Goal: Find specific page/section: Find specific page/section

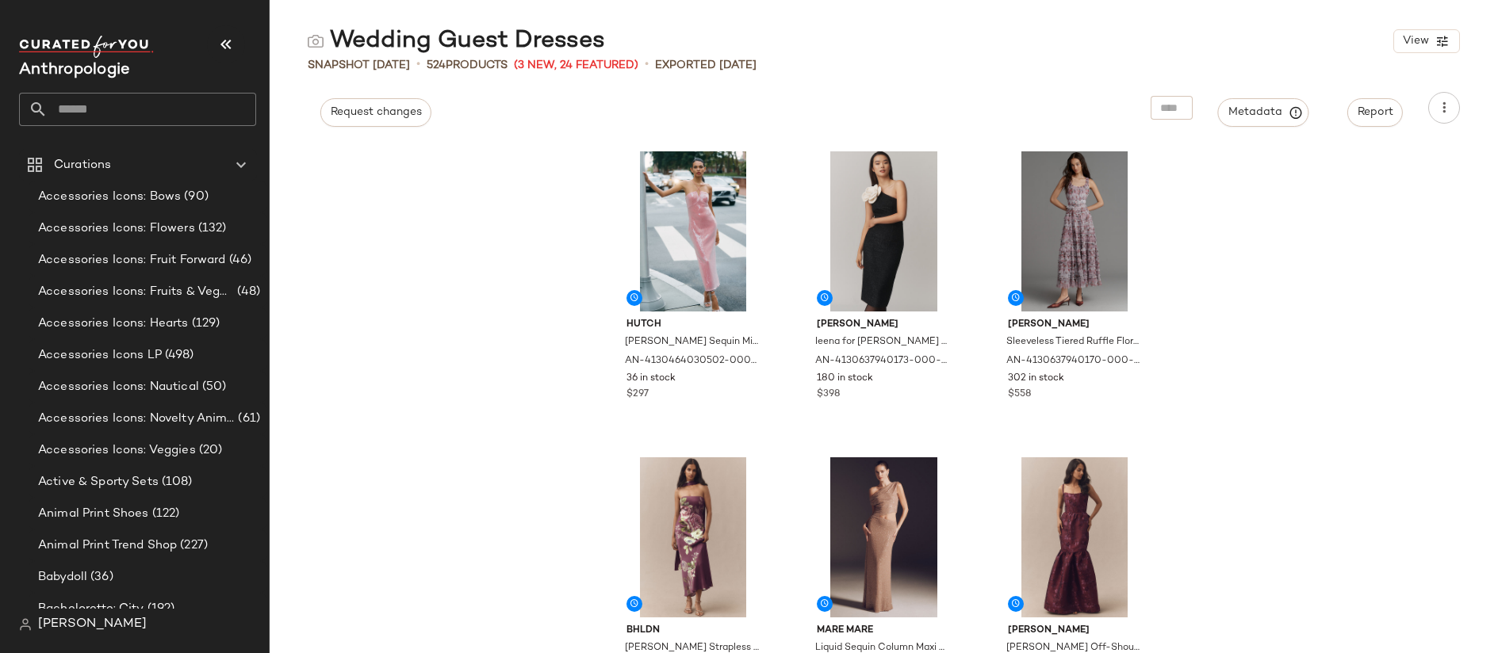
scroll to position [5915, 0]
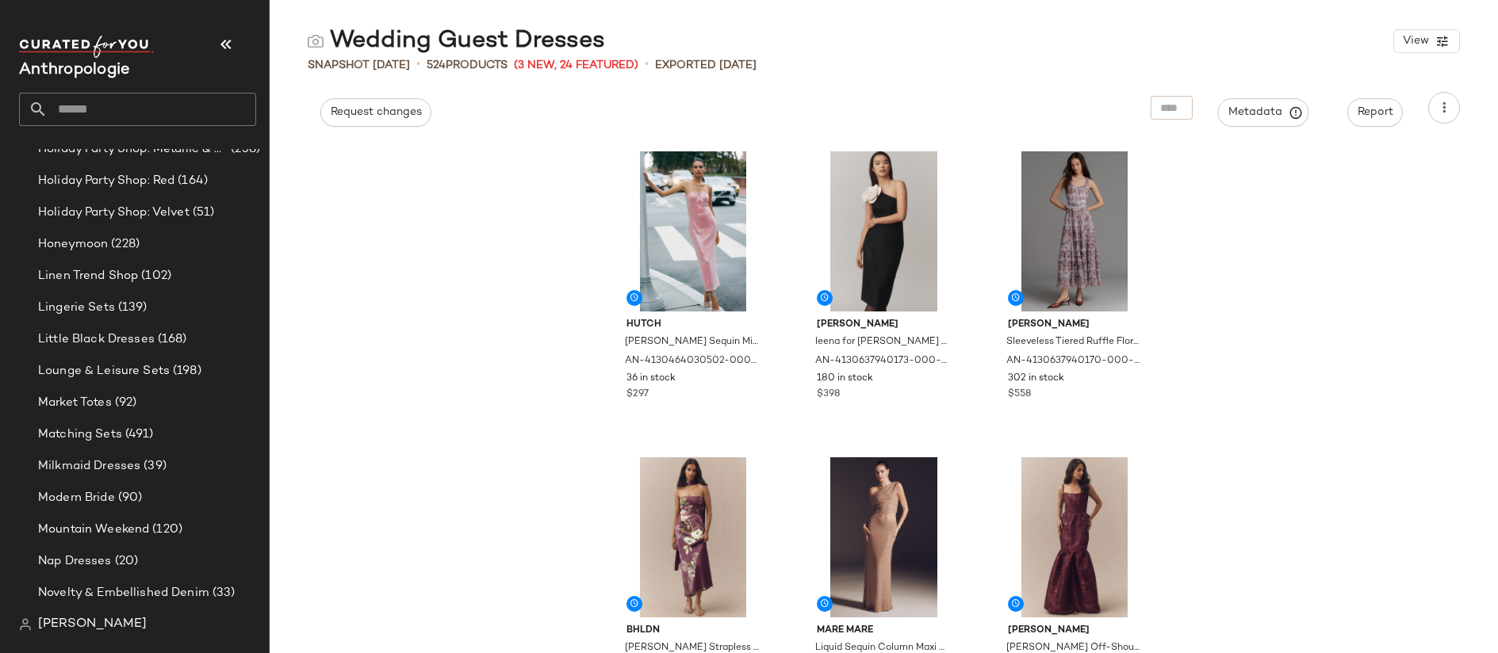
click at [98, 100] on input "text" at bounding box center [152, 109] width 209 height 33
type input "*****"
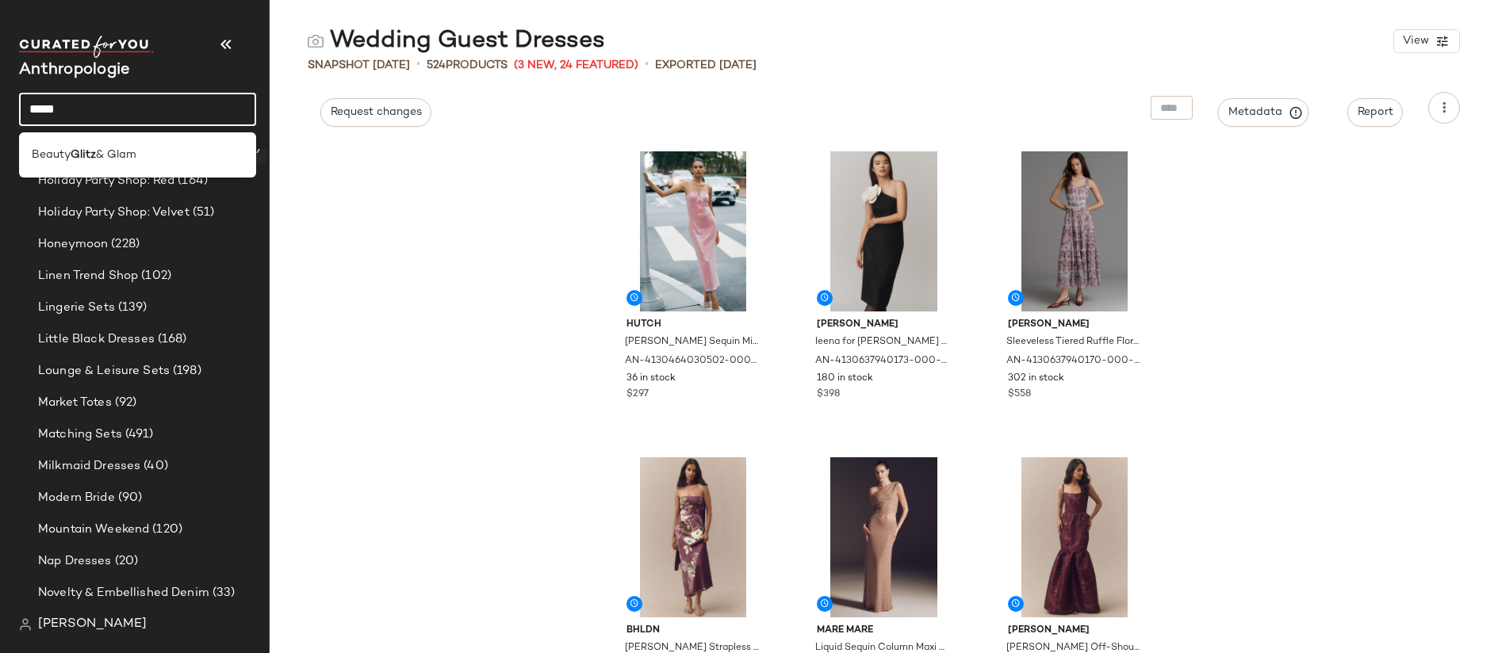
click at [144, 156] on div "Beauty Glitz & Glam" at bounding box center [138, 155] width 212 height 17
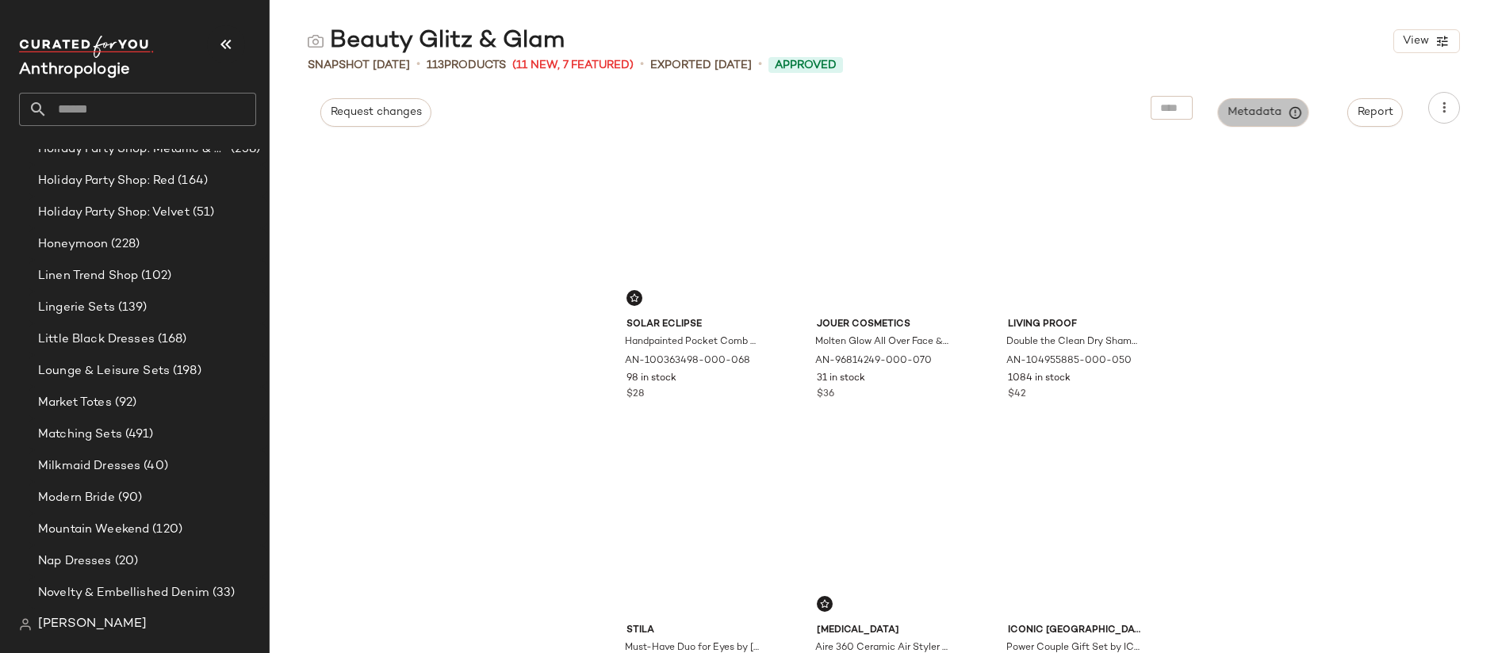
click at [1272, 107] on span "Metadata" at bounding box center [1264, 112] width 72 height 14
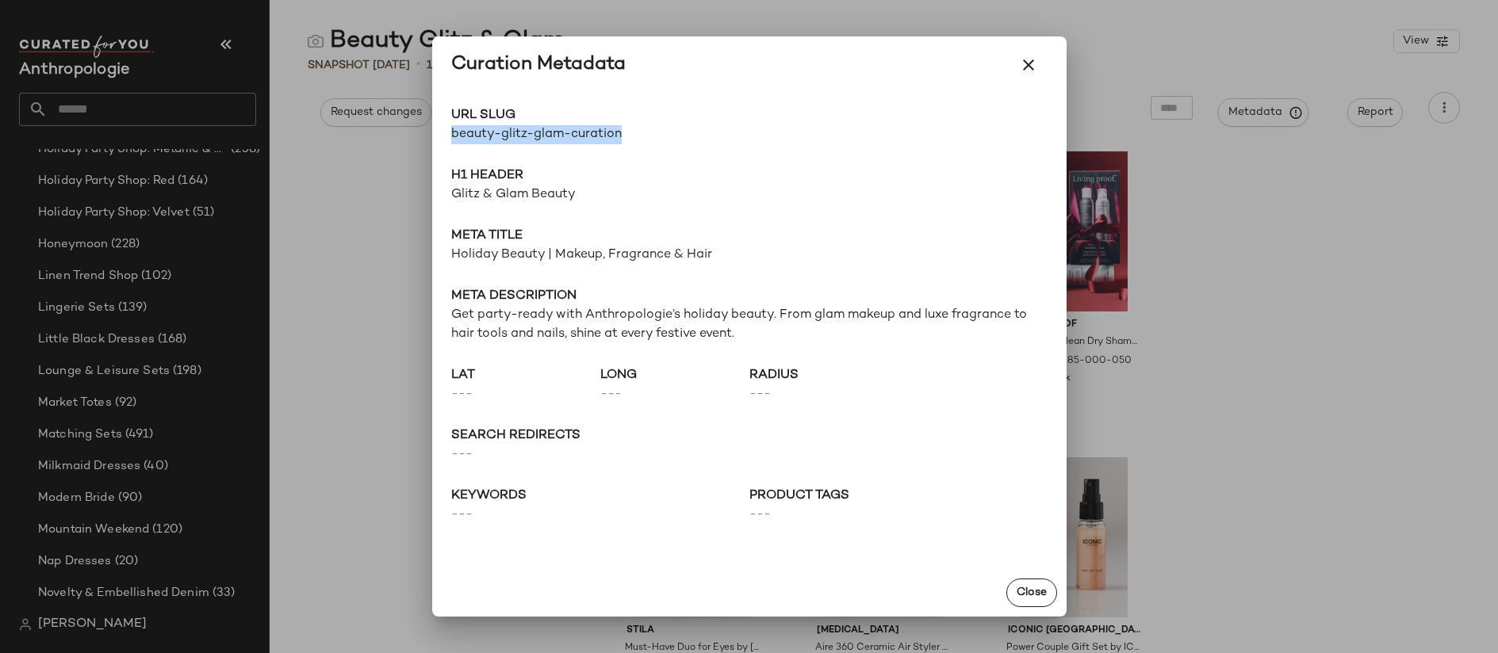
drag, startPoint x: 632, startPoint y: 130, endPoint x: 441, endPoint y: 131, distance: 191.1
click at [441, 131] on div "URL Slug beauty-glitz-glam-curation Go to Shop H1 Header Glitz & Glam Beauty Me…" at bounding box center [749, 332] width 634 height 476
copy span "beauty-glitz-glam-curation"
